Goal: Information Seeking & Learning: Learn about a topic

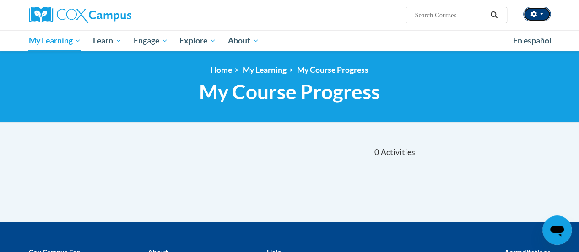
click at [544, 13] on button "button" at bounding box center [536, 14] width 27 height 15
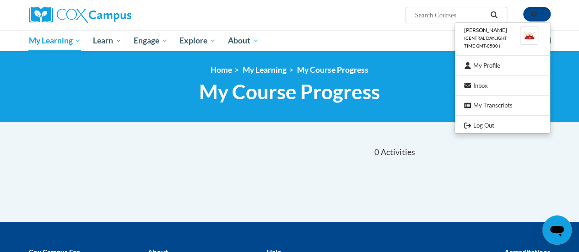
click at [286, 46] on ul "My Learning My Learning My Course Progress Certificates My Action Plans Group D…" at bounding box center [265, 40] width 484 height 21
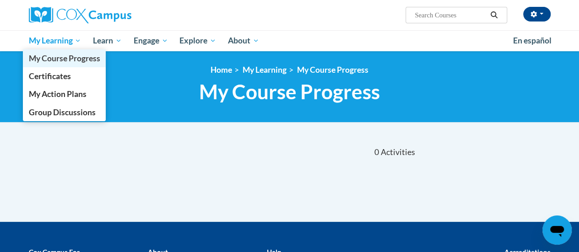
click at [70, 61] on span "My Course Progress" at bounding box center [63, 59] width 71 height 10
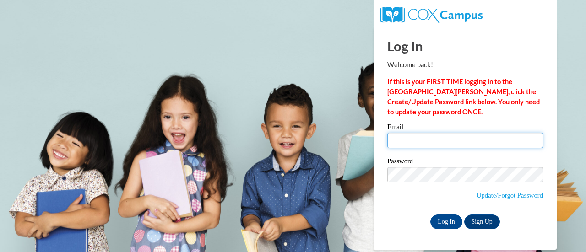
click at [411, 142] on input "Email" at bounding box center [465, 141] width 156 height 16
type input "donawillich@gmail.com"
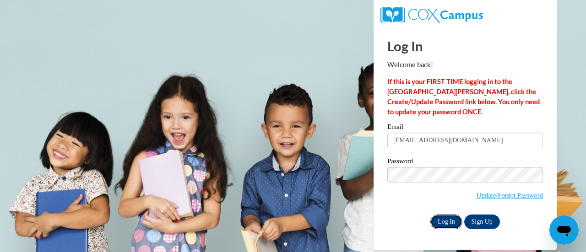
click at [445, 218] on input "Log In" at bounding box center [446, 222] width 32 height 15
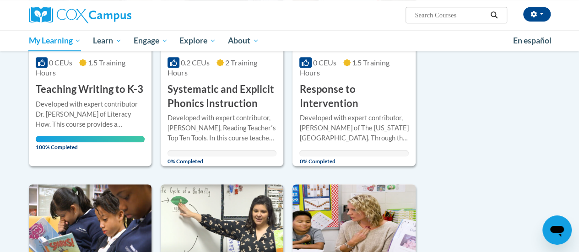
scroll to position [195, 0]
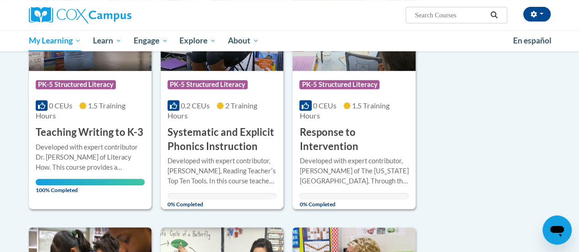
click at [216, 76] on div "Course Category: PK-5 Structured Literacy" at bounding box center [222, 86] width 109 height 21
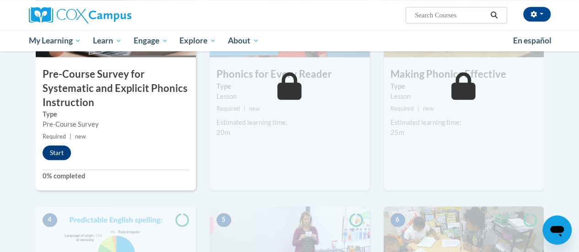
scroll to position [308, 0]
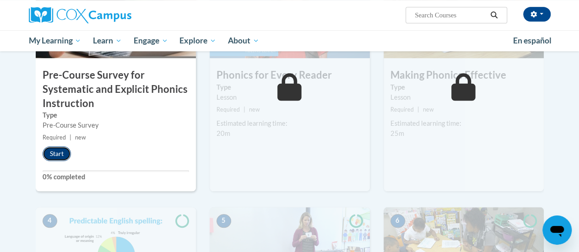
click at [58, 153] on button "Start" at bounding box center [57, 153] width 28 height 15
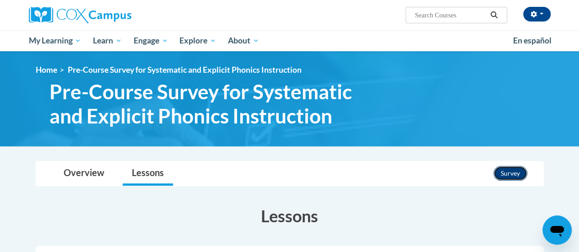
click at [507, 170] on button "Survey" at bounding box center [511, 173] width 34 height 15
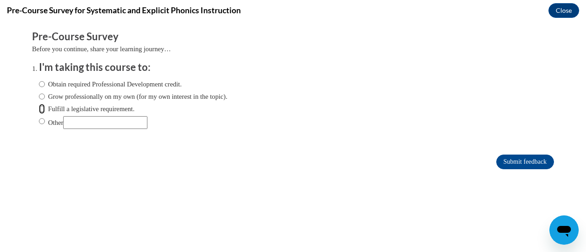
click at [39, 107] on input "Fulfill a legislative requirement." at bounding box center [42, 109] width 6 height 10
radio input "true"
click at [522, 152] on form "Pre-Course Survey Before you continue, share your learning journey… I'm taking …" at bounding box center [293, 104] width 522 height 149
click at [512, 160] on input "Submit feedback" at bounding box center [525, 162] width 58 height 15
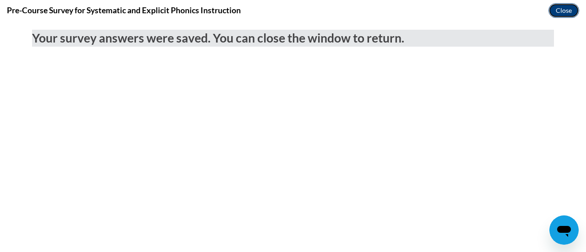
click at [562, 11] on button "Close" at bounding box center [563, 10] width 31 height 15
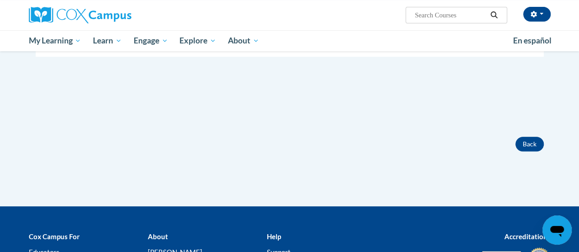
scroll to position [289, 0]
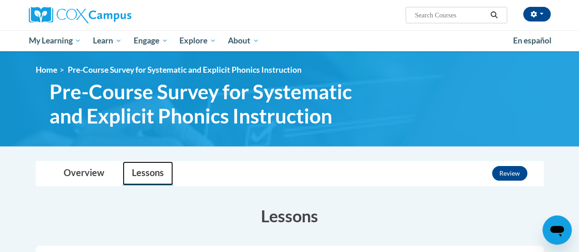
click at [155, 168] on link "Lessons" at bounding box center [148, 174] width 50 height 24
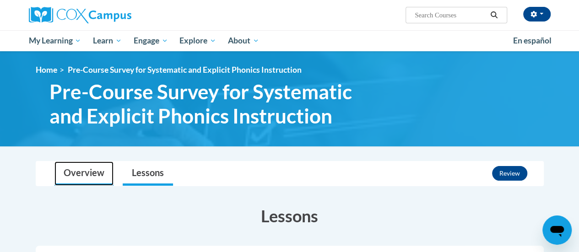
click at [93, 170] on link "Overview" at bounding box center [83, 174] width 59 height 24
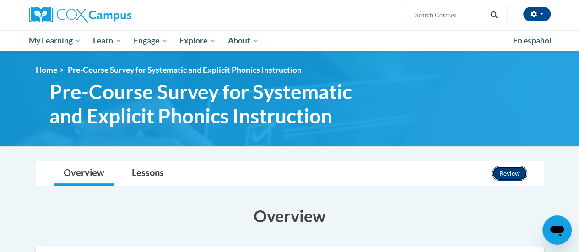
click at [502, 170] on button "Review" at bounding box center [509, 173] width 35 height 15
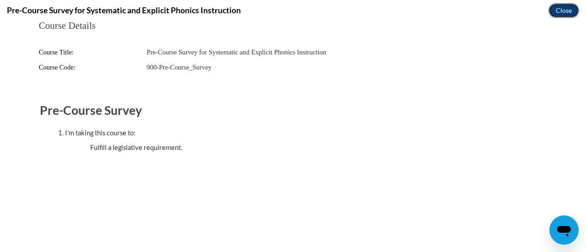
click at [562, 11] on button "Close" at bounding box center [563, 10] width 31 height 15
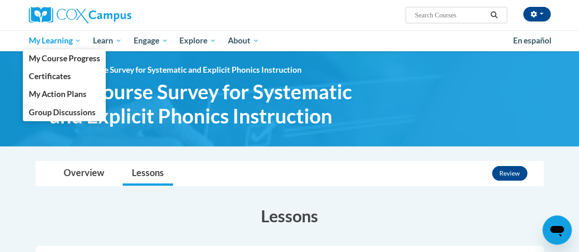
click at [54, 38] on span "My Learning" at bounding box center [54, 40] width 53 height 11
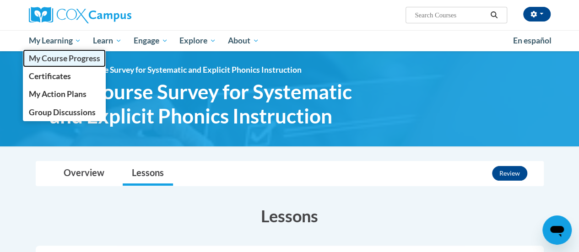
click at [55, 63] on span "My Course Progress" at bounding box center [63, 59] width 71 height 10
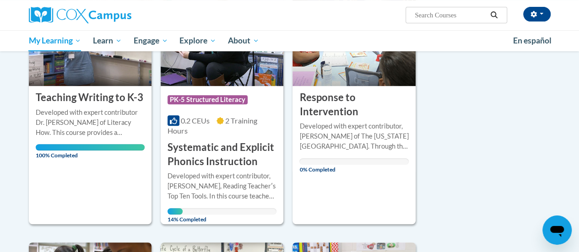
scroll to position [180, 0]
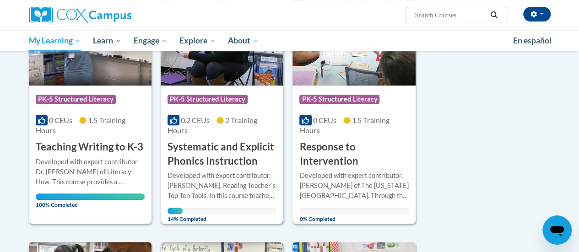
click at [227, 146] on h3 "Systematic and Explicit Phonics Instruction" at bounding box center [222, 154] width 109 height 28
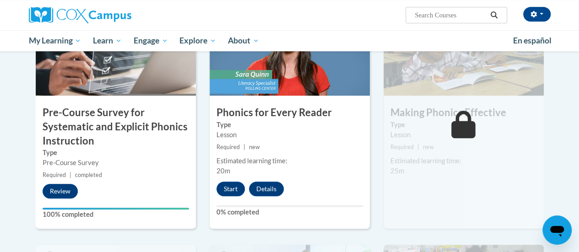
scroll to position [270, 0]
click at [232, 192] on button "Start" at bounding box center [231, 189] width 28 height 15
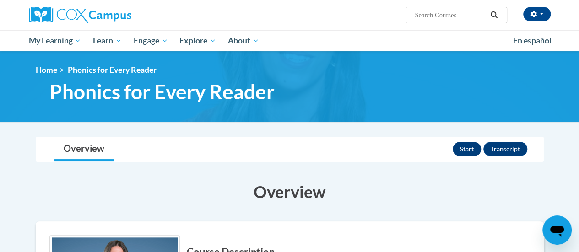
click at [467, 153] on button "Start" at bounding box center [467, 149] width 28 height 15
